Goal: Task Accomplishment & Management: Use online tool/utility

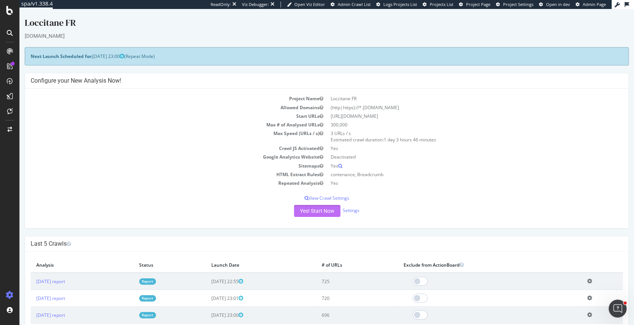
click at [313, 208] on button "Yes! Start Now" at bounding box center [317, 211] width 46 height 12
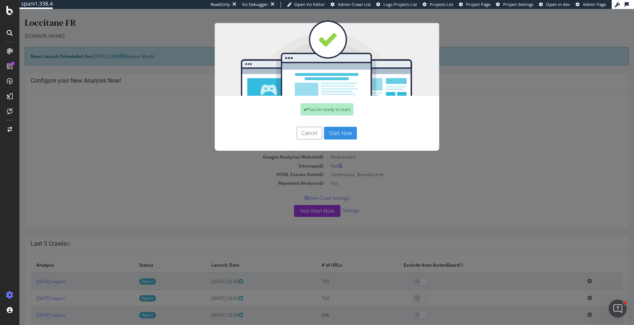
click at [304, 136] on button "Cancel" at bounding box center [308, 133] width 25 height 13
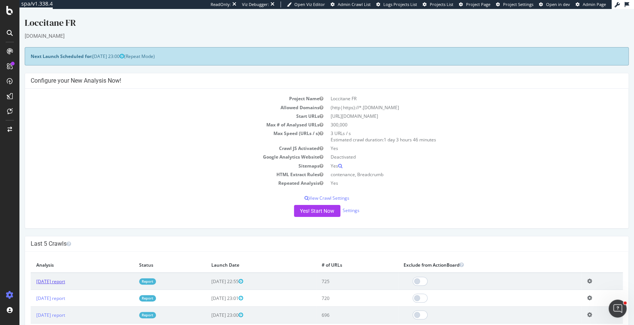
click at [58, 282] on link "[DATE] report" at bounding box center [50, 281] width 29 height 6
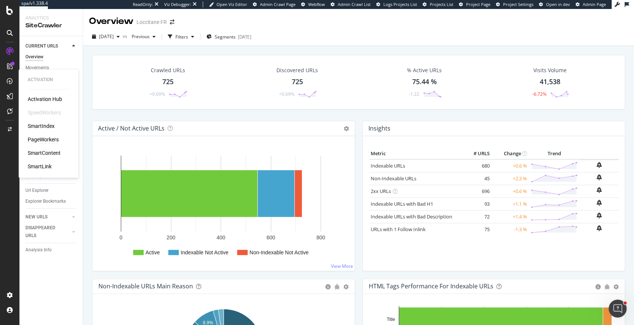
click at [35, 138] on div "PageWorkers" at bounding box center [43, 139] width 31 height 7
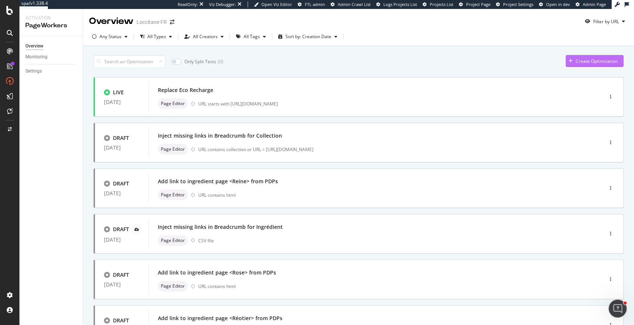
click at [606, 58] on div "Create Optimization" at bounding box center [596, 61] width 42 height 6
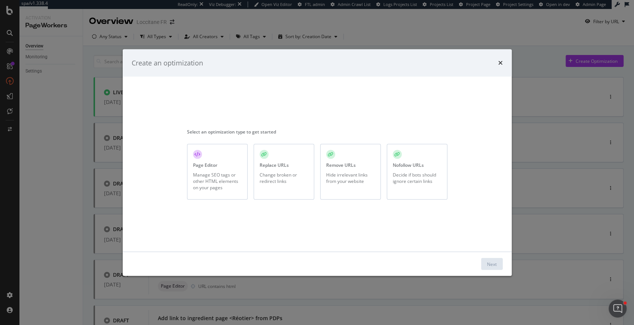
click at [198, 181] on div "Manage SEO tags or other HTML elements on your pages" at bounding box center [217, 180] width 49 height 19
click at [494, 264] on div "Next" at bounding box center [492, 264] width 10 height 6
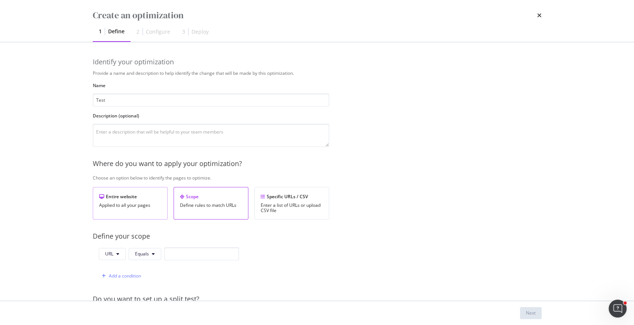
type input "Test"
click at [144, 206] on div "Applied to all your pages" at bounding box center [130, 205] width 62 height 5
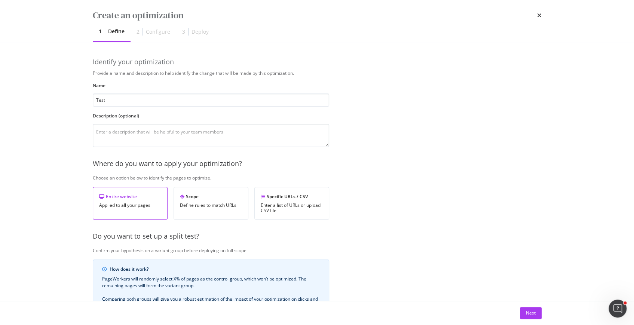
scroll to position [123, 0]
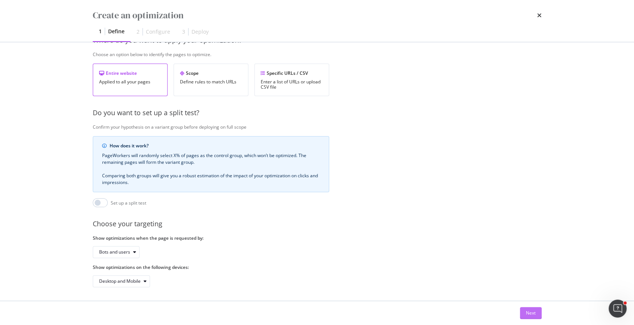
click at [534, 308] on div "Next" at bounding box center [531, 312] width 10 height 11
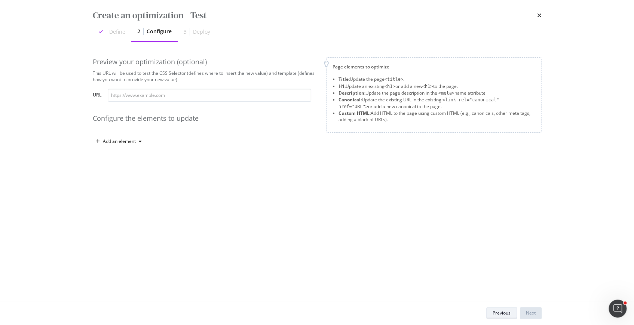
scroll to position [0, 0]
click at [136, 139] on div "modal" at bounding box center [140, 141] width 9 height 4
click at [130, 205] on div "Custom HTML" at bounding box center [127, 205] width 30 height 6
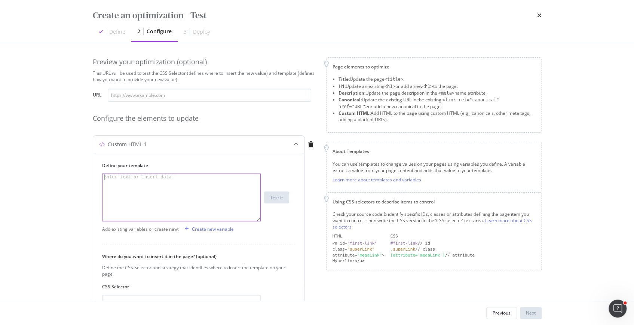
click at [139, 182] on div "modal" at bounding box center [181, 204] width 158 height 60
paste textarea "Précharger au rendu initial (cachés via CSS/aria-hidden) les “menu push” minimu…"
type textarea "Précharger au rendu initial (cachés via CSS/aria-hidden) les “menu push” minimu…"
click at [235, 96] on input "modal" at bounding box center [209, 95] width 203 height 13
paste input "[URL][DOMAIN_NAME]"
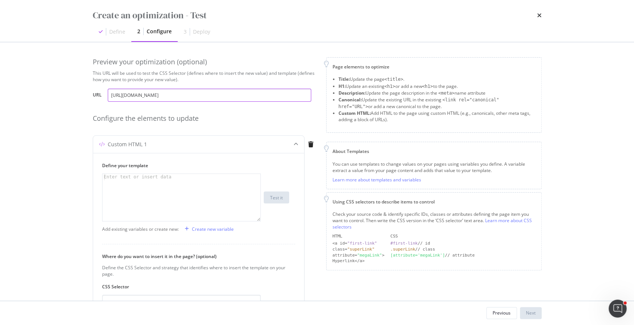
scroll to position [0, 1]
type input "[URL][DOMAIN_NAME]"
click at [239, 172] on div "Define your template Enter text or insert data XXXXXXXXXXXXXXXXXXXXXXXXXXXXXXXX…" at bounding box center [195, 191] width 187 height 59
click at [234, 190] on div "modal" at bounding box center [181, 204] width 158 height 60
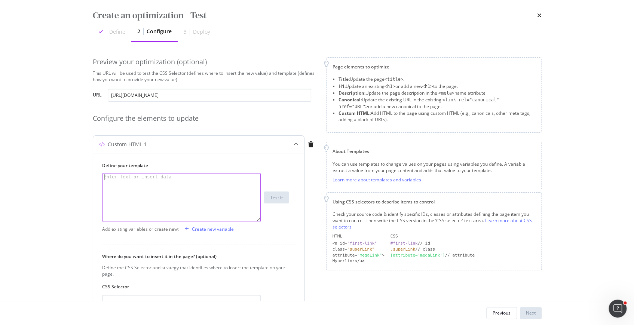
click at [222, 185] on div "modal" at bounding box center [181, 204] width 158 height 60
paste textarea "Cursor at row 1"
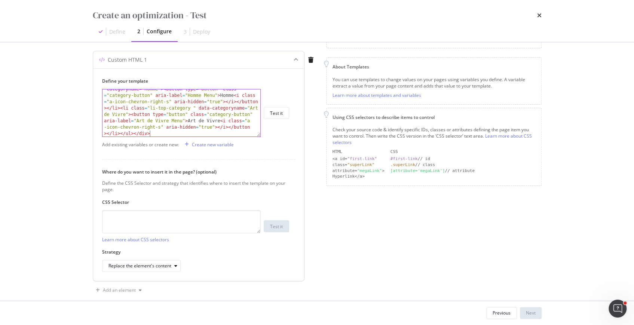
scroll to position [94, 0]
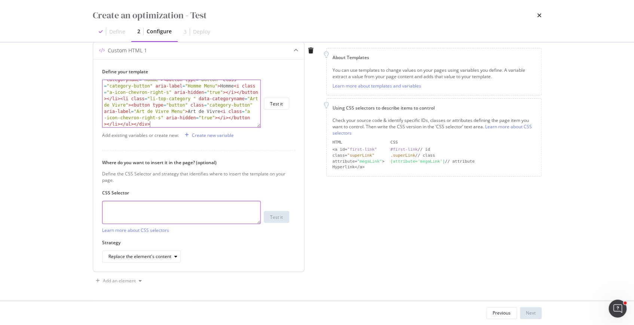
click at [187, 212] on textarea "modal" at bounding box center [181, 212] width 158 height 23
paste textarea "div.main-category-top"
type textarea "div.main-category-top"
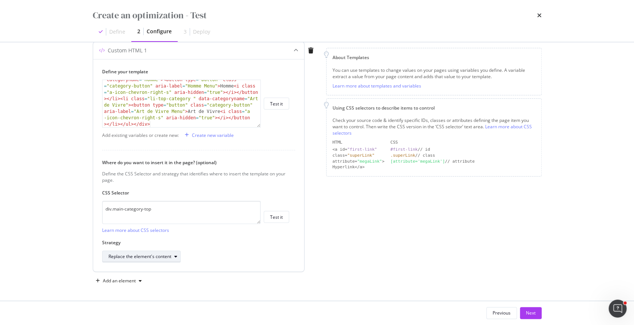
click at [172, 255] on div "modal" at bounding box center [175, 256] width 9 height 4
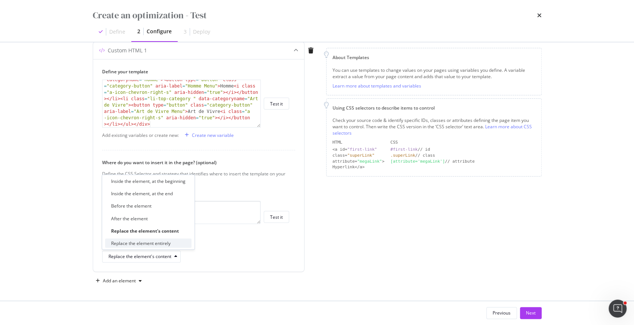
click at [168, 239] on div "Replace the element entirely" at bounding box center [148, 242] width 86 height 9
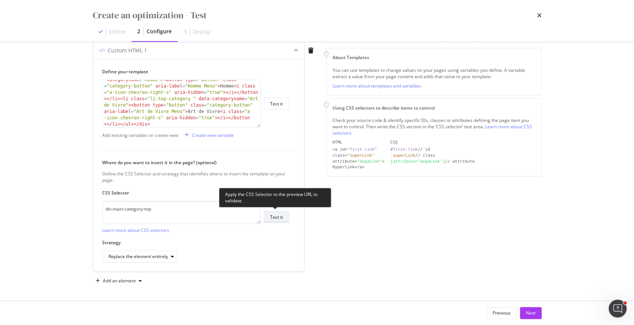
click at [278, 216] on div "Test it" at bounding box center [276, 217] width 13 height 6
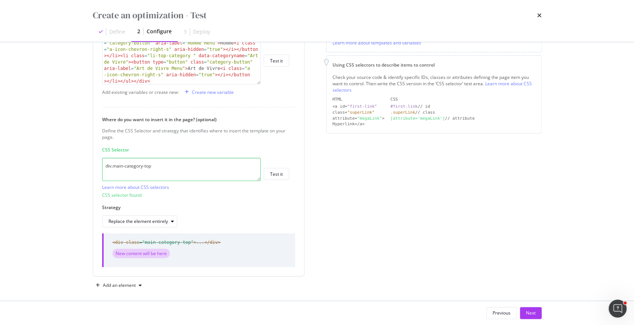
scroll to position [141, 0]
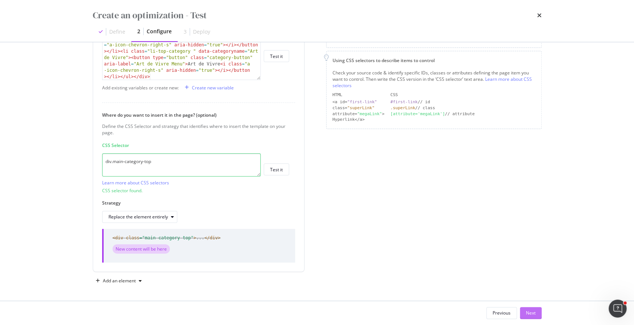
click at [529, 311] on div "Next" at bounding box center [531, 312] width 10 height 6
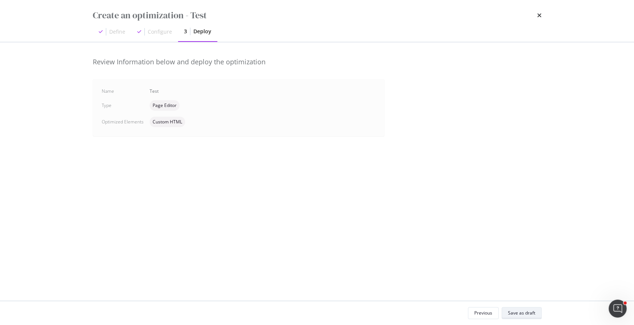
scroll to position [0, 0]
click at [529, 311] on div "Save as draft" at bounding box center [521, 312] width 27 height 6
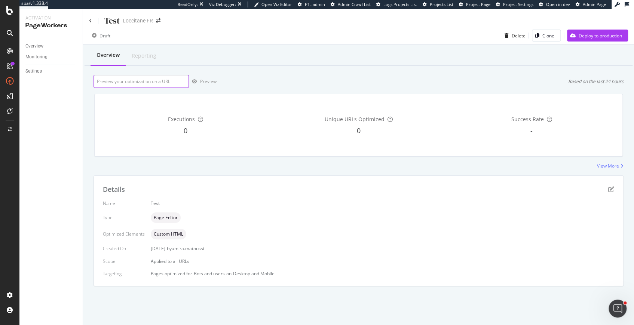
click at [134, 86] on input "url" at bounding box center [140, 81] width 95 height 13
paste input "[URL][DOMAIN_NAME]"
type input "[URL][DOMAIN_NAME]"
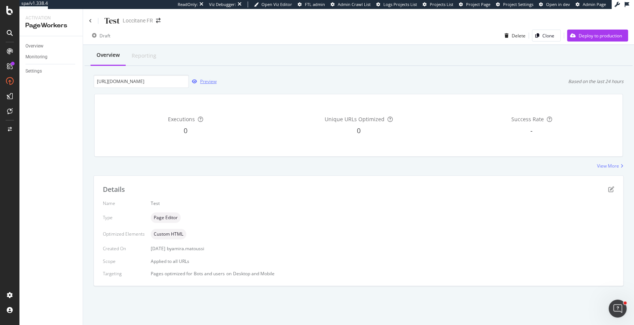
click at [209, 81] on div "Preview" at bounding box center [208, 81] width 16 height 6
click at [179, 81] on input "[URL][DOMAIN_NAME]" at bounding box center [140, 81] width 95 height 13
paste input "[URL][DOMAIN_NAME]"
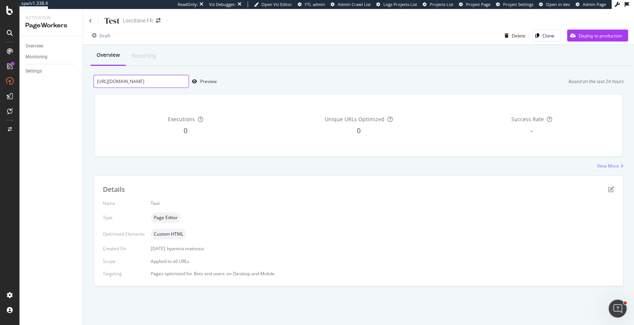
scroll to position [0, 42]
type input "[URL][DOMAIN_NAME]"
click at [203, 83] on div "Preview" at bounding box center [208, 81] width 16 height 6
click at [204, 80] on div "Preview" at bounding box center [208, 81] width 16 height 6
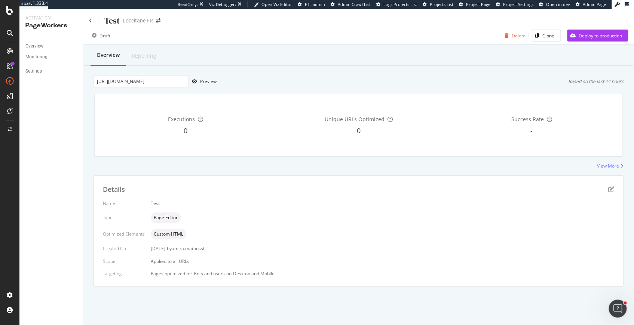
click at [514, 34] on div "Delete" at bounding box center [518, 36] width 14 height 6
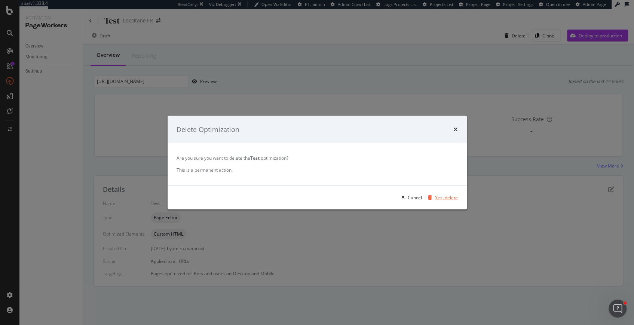
click at [437, 194] on div "Yes, delete" at bounding box center [446, 197] width 23 height 6
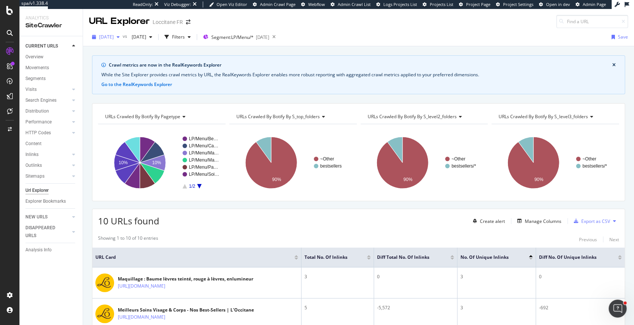
click at [94, 38] on icon "button" at bounding box center [94, 37] width 4 height 4
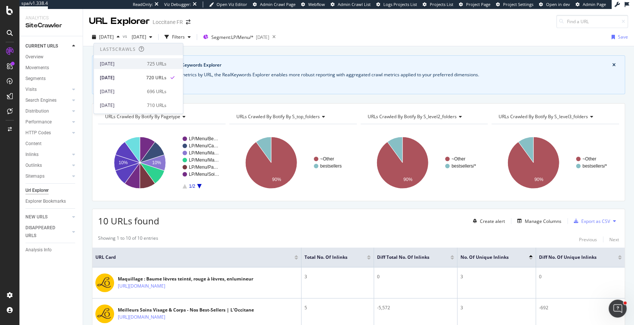
click at [108, 65] on div "[DATE]" at bounding box center [121, 63] width 43 height 7
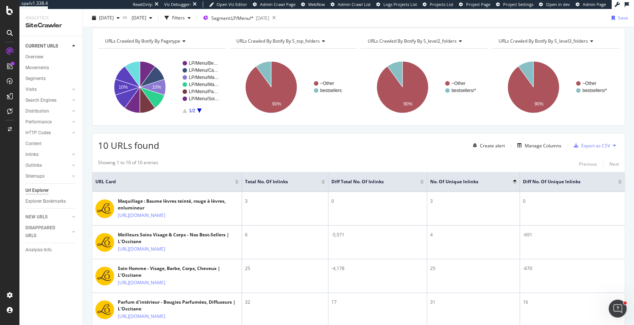
scroll to position [106, 0]
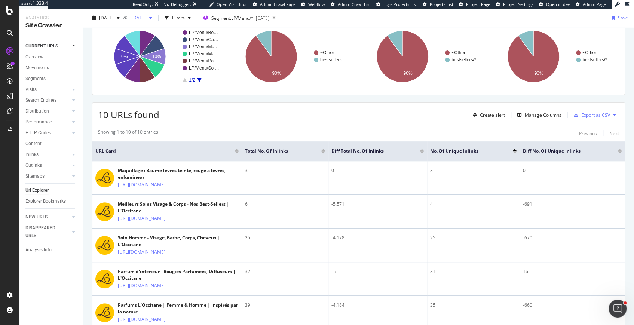
click at [155, 21] on div "2025 Mar. 7th" at bounding box center [142, 17] width 27 height 11
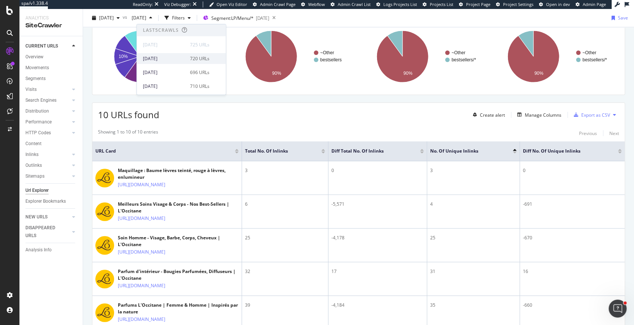
click at [169, 60] on div "2025 Oct. 4th" at bounding box center [164, 58] width 43 height 7
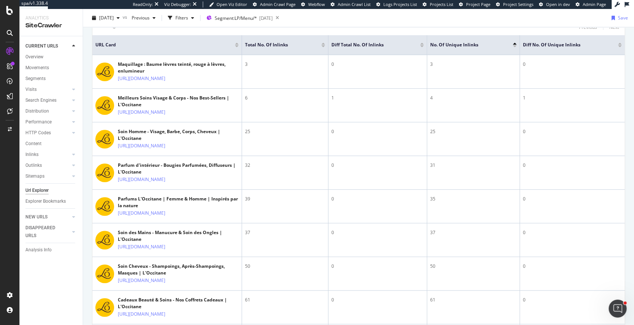
scroll to position [185, 0]
